Goal: Answer question/provide support

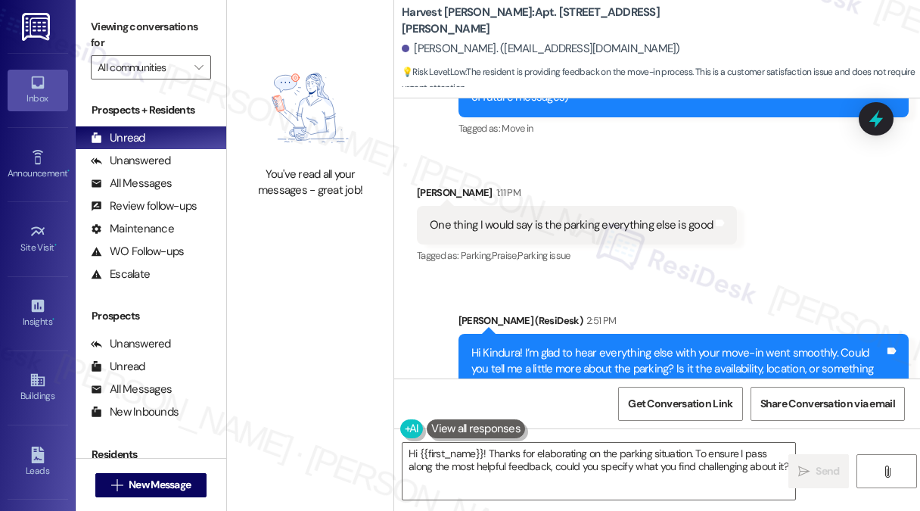
scroll to position [302, 0]
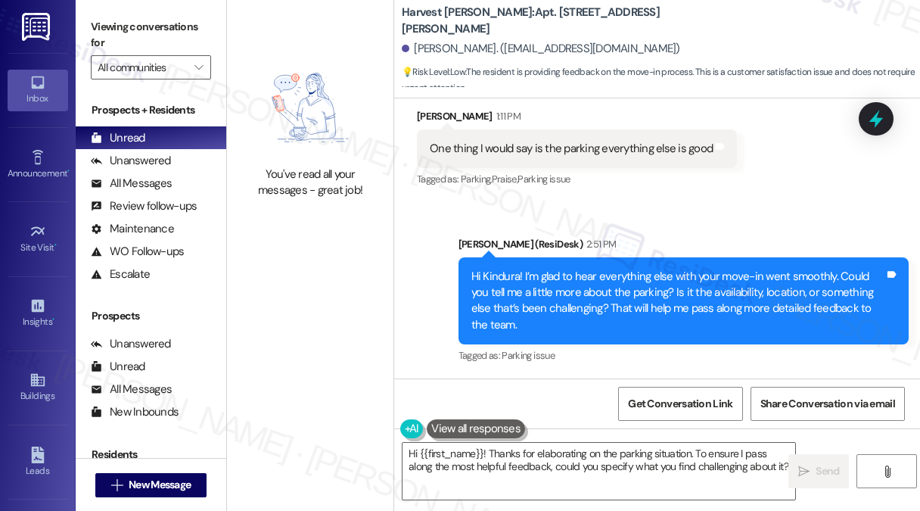
click at [614, 145] on div "One thing I would say is the parking everything else is good" at bounding box center [571, 149] width 283 height 16
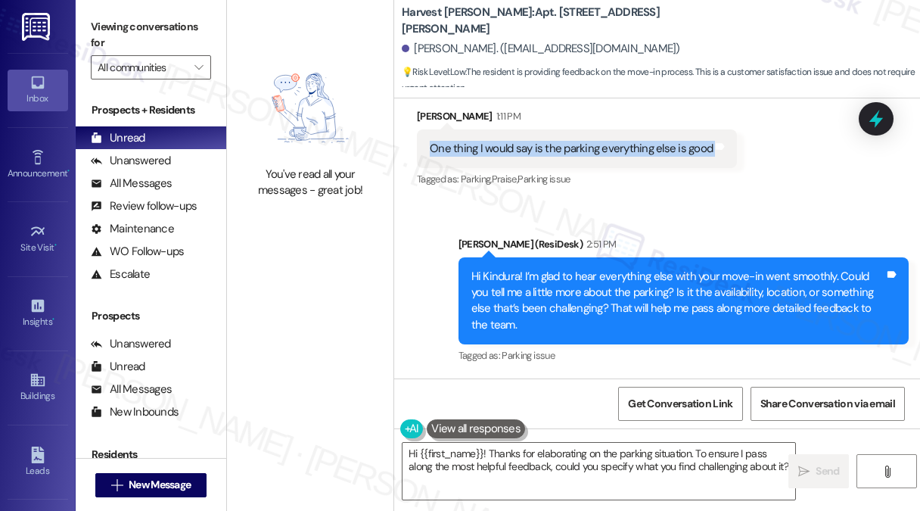
click at [614, 145] on div "One thing I would say is the parking everything else is good" at bounding box center [571, 149] width 283 height 16
click at [612, 145] on div "One thing I would say is the parking everything else is good" at bounding box center [571, 149] width 283 height 16
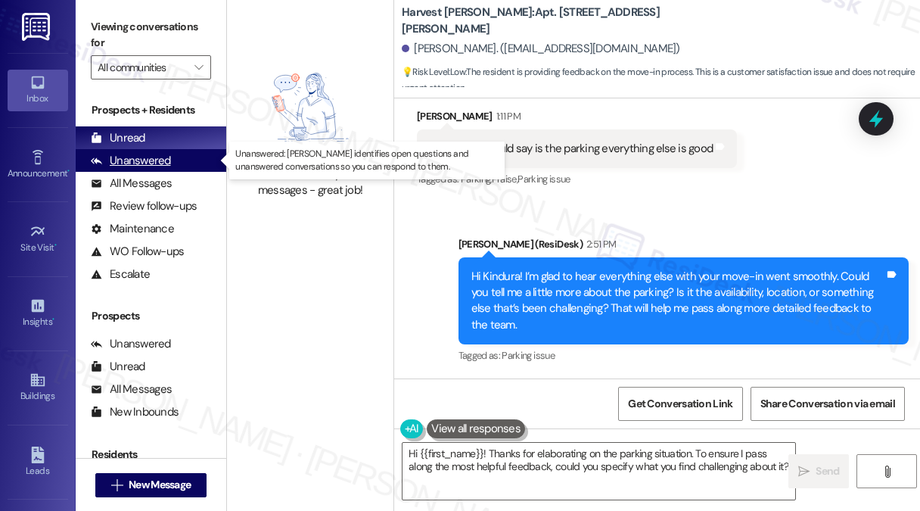
click at [109, 159] on div "Unanswered" at bounding box center [131, 161] width 80 height 16
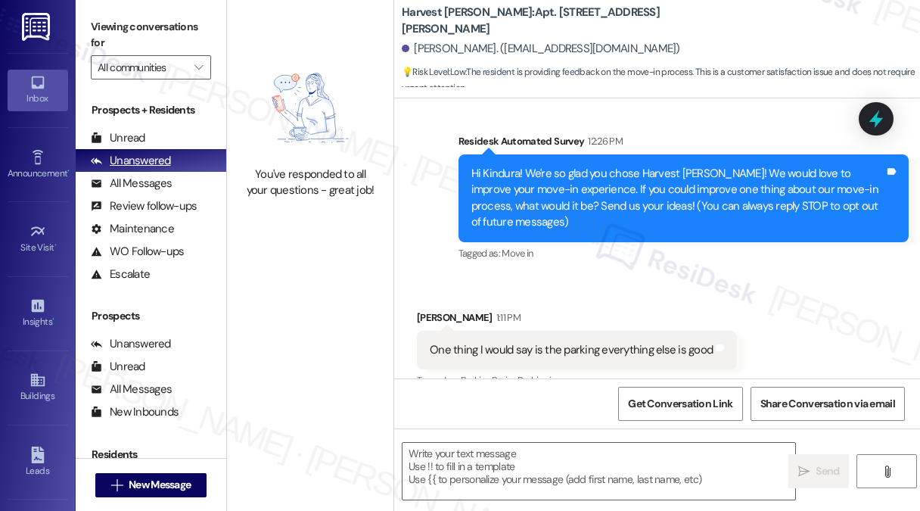
scroll to position [125, 0]
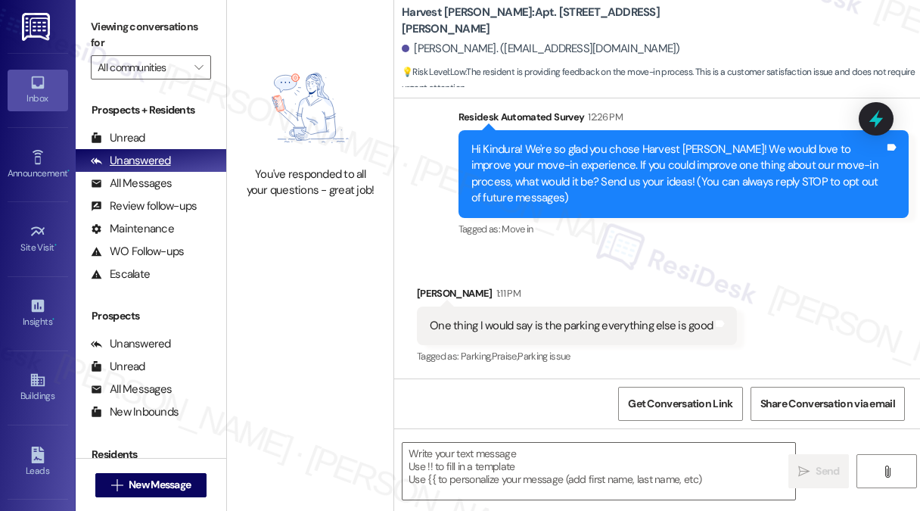
type textarea "Fetching suggested responses. Please feel free to read through the conversation…"
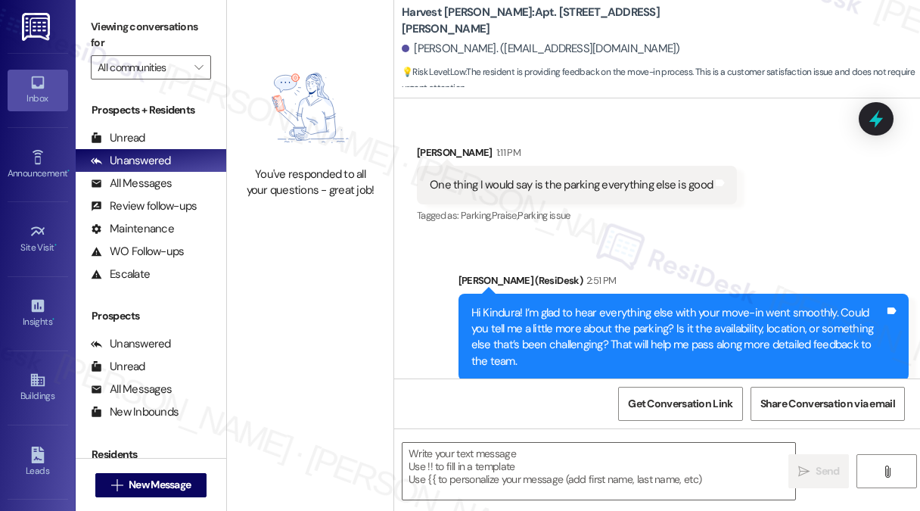
scroll to position [302, 0]
